Goal: Find specific page/section: Find specific page/section

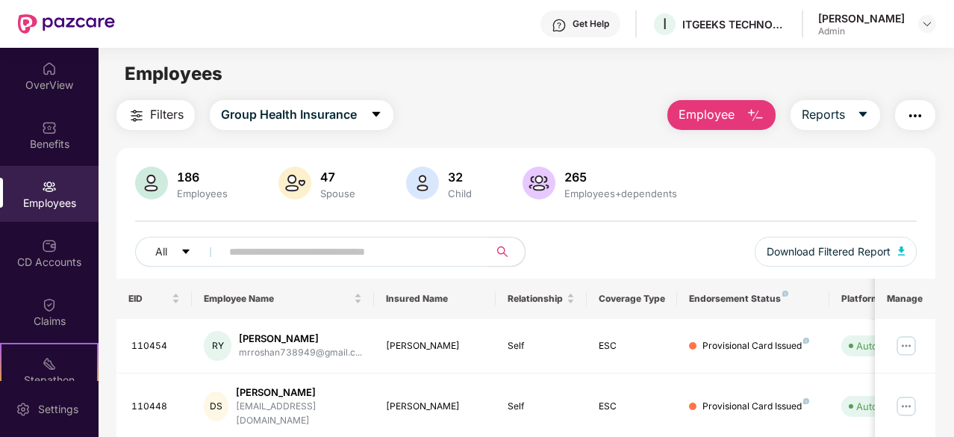
click at [573, 121] on div "Filters Group Health Insurance Employee Reports" at bounding box center [525, 115] width 819 height 30
click at [340, 245] on input "text" at bounding box center [349, 251] width 240 height 22
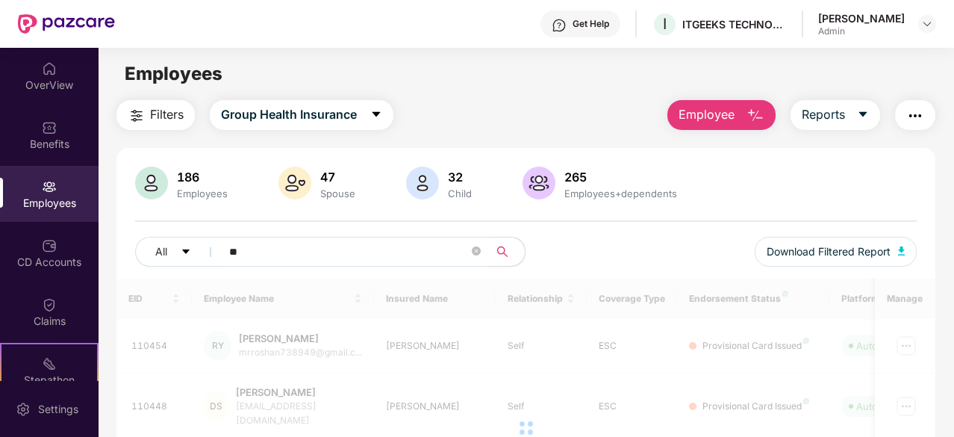
type input "*"
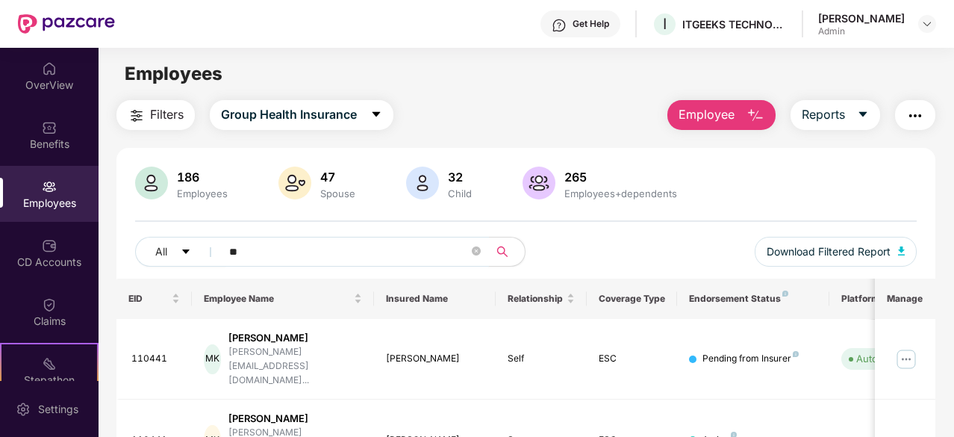
type input "*"
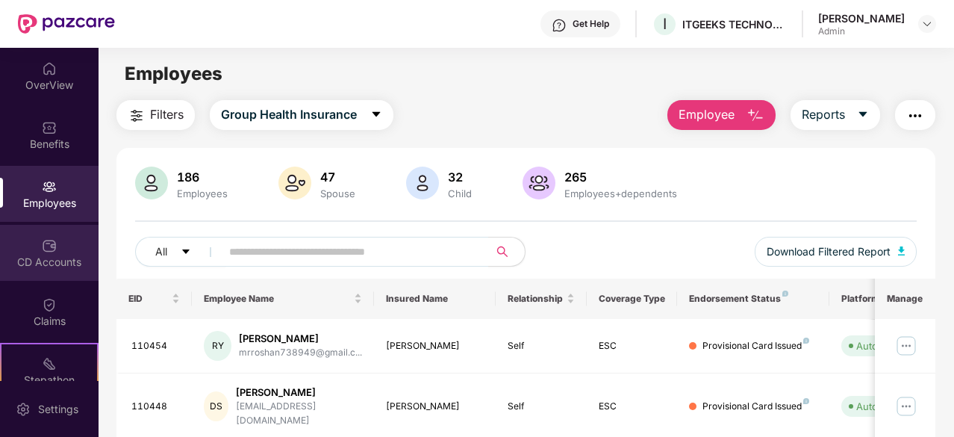
click at [53, 277] on div "CD Accounts" at bounding box center [49, 253] width 99 height 56
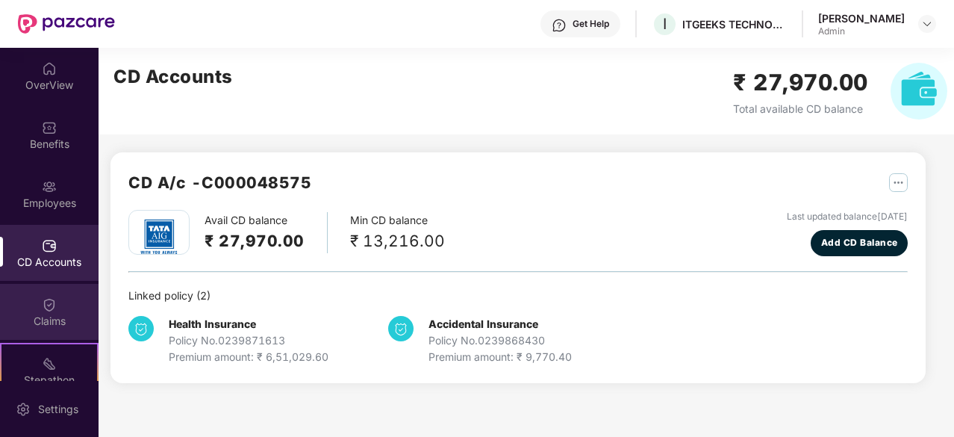
click at [54, 308] on img at bounding box center [49, 304] width 15 height 15
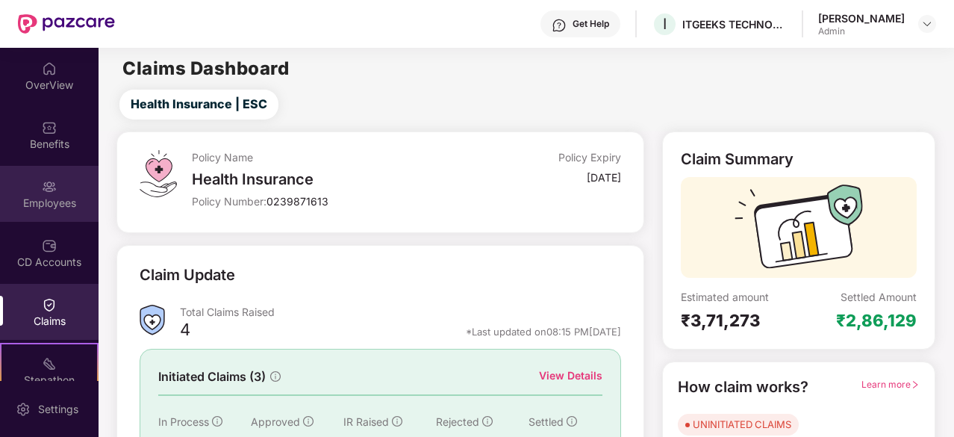
click at [61, 204] on div "Employees" at bounding box center [49, 203] width 99 height 15
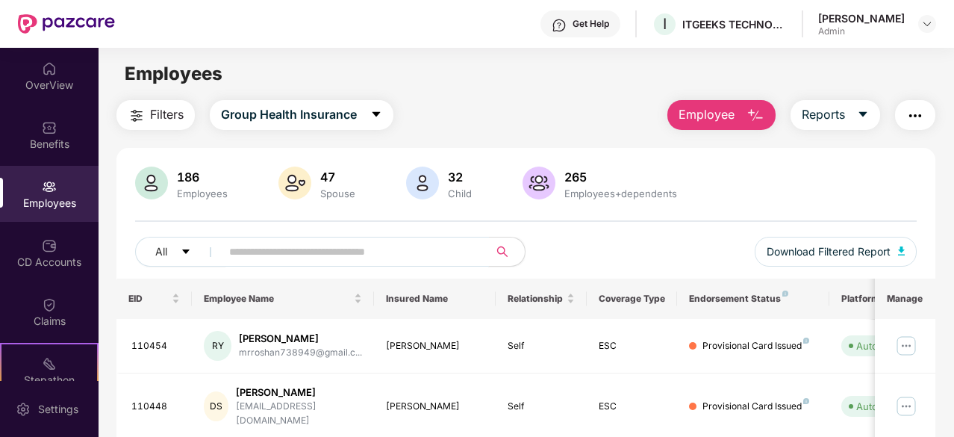
click at [306, 255] on input "text" at bounding box center [349, 251] width 240 height 22
